Goal: Task Accomplishment & Management: Complete application form

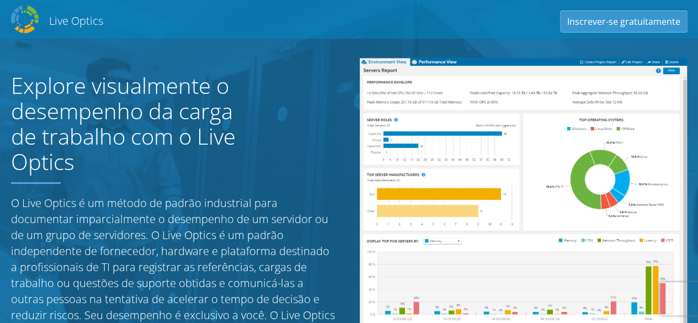
click at [624, 22] on link "Inscrever-se gratuitamente" at bounding box center [623, 21] width 126 height 21
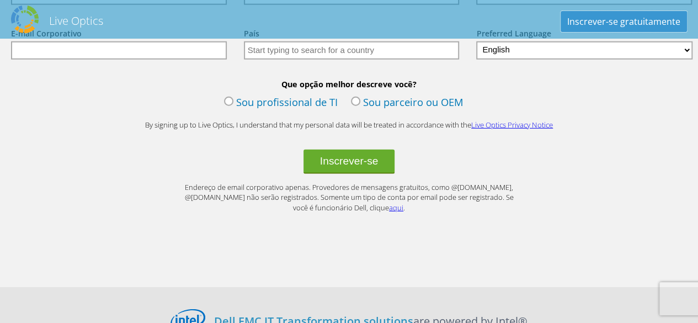
scroll to position [1300, 0]
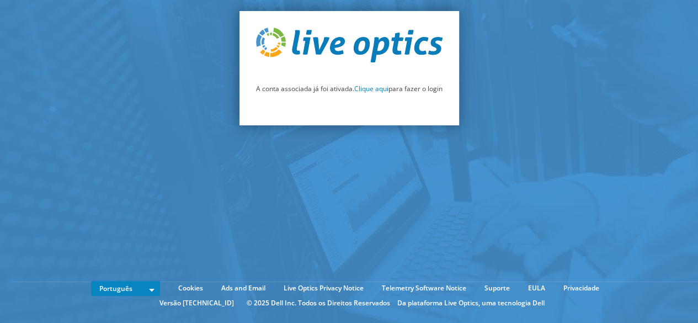
click at [349, 89] on p "A conta associada já foi ativada. Clique aqui para fazer o login" at bounding box center [349, 89] width 186 height 12
click at [354, 84] on link "Clique aqui" at bounding box center [371, 88] width 34 height 9
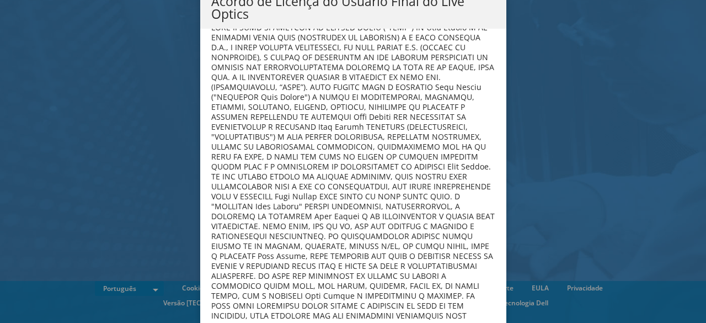
scroll to position [4410, 0]
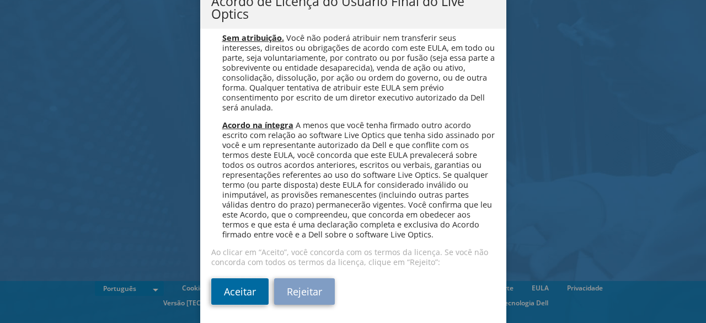
click at [236, 291] on link "Aceitar" at bounding box center [239, 291] width 57 height 26
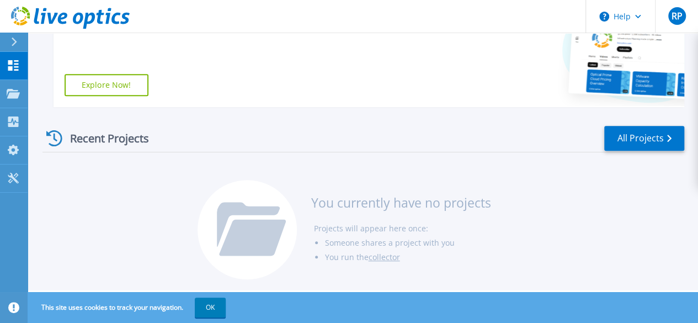
scroll to position [103, 0]
